Goal: Check status: Check status

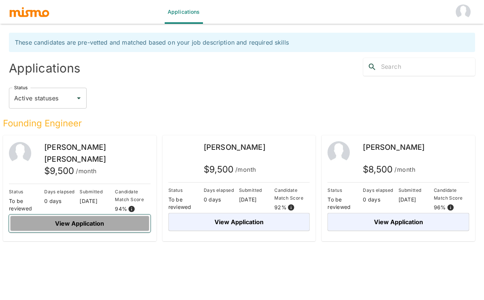
click at [95, 226] on button "View Application" at bounding box center [80, 223] width 142 height 18
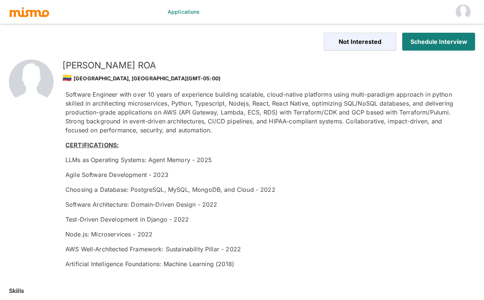
click at [286, 190] on p "Choosing a Database: PostgreSQL, MySQL, MongoDB, and Cloud - 2022" at bounding box center [264, 189] width 398 height 9
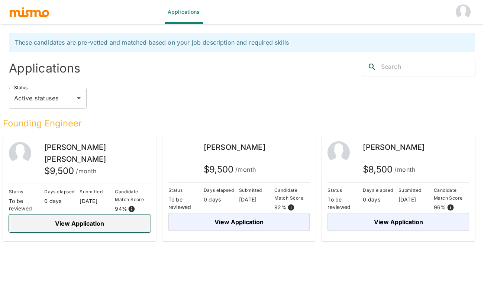
click at [83, 225] on button "View Application" at bounding box center [80, 223] width 142 height 18
